Goal: Information Seeking & Learning: Find specific fact

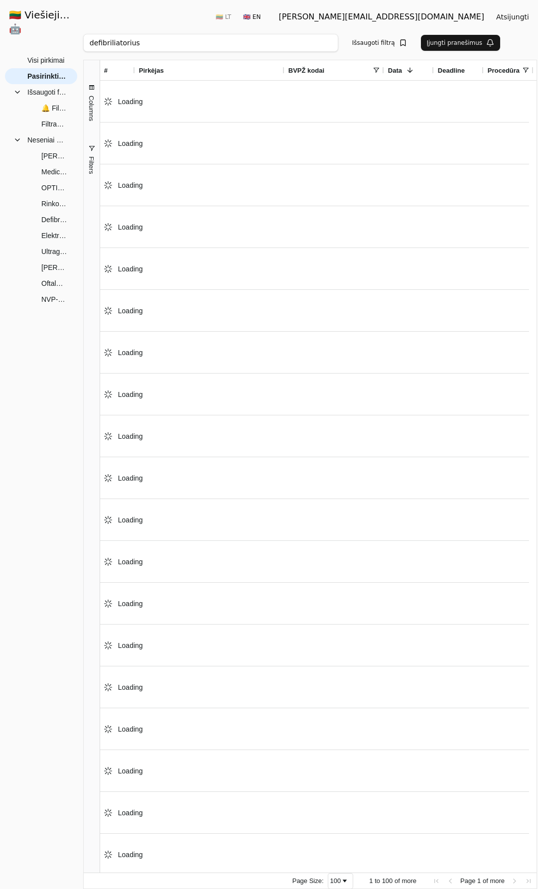
click at [223, 25] on div "defibriliatorius Ieškoti Išsaugoti filtrą Įjungti pranešimus 🇱🇹 LT 🇬🇧 EN [EMAIL…" at bounding box center [309, 30] width 453 height 60
click at [222, 40] on input "defibriliatorius" at bounding box center [210, 43] width 255 height 18
click at [221, 42] on input "defibriliatorius" at bounding box center [210, 43] width 255 height 18
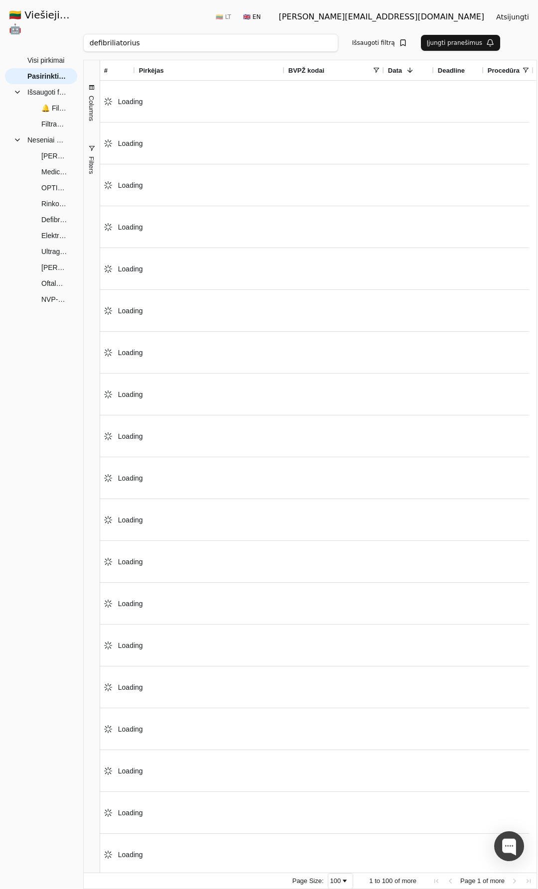
paste input "4807756"
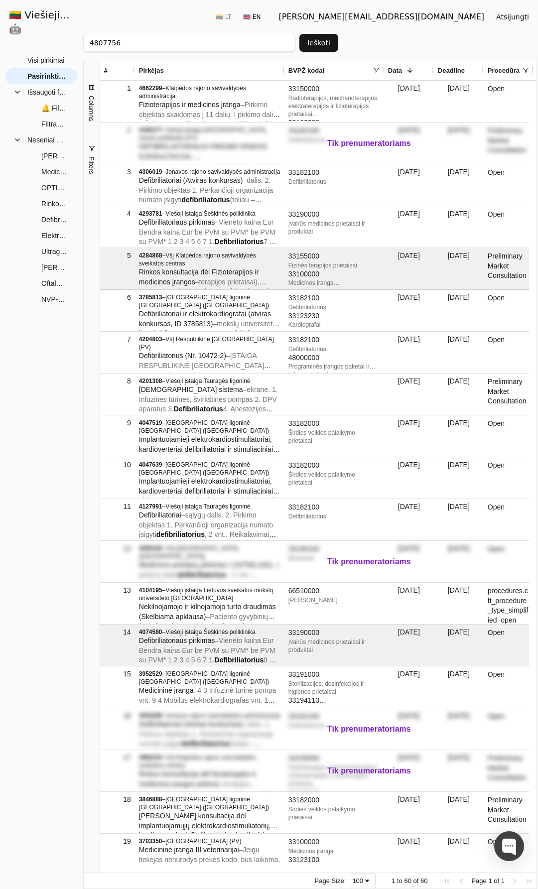
type input "4807756"
